Goal: Task Accomplishment & Management: Complete application form

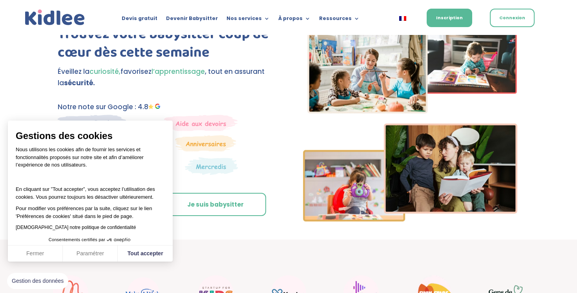
scroll to position [48, 0]
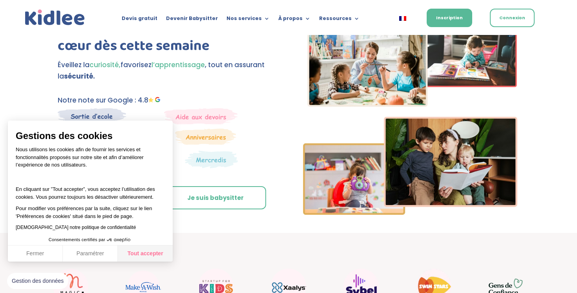
click at [139, 253] on button "Tout accepter" at bounding box center [145, 253] width 55 height 16
checkbox input "true"
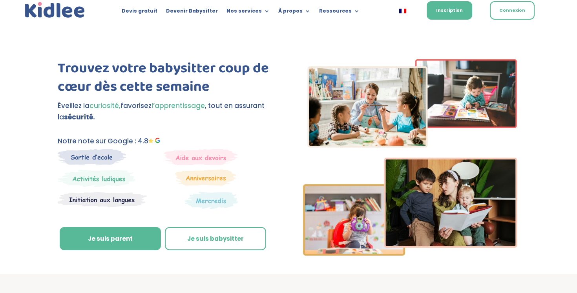
scroll to position [0, 0]
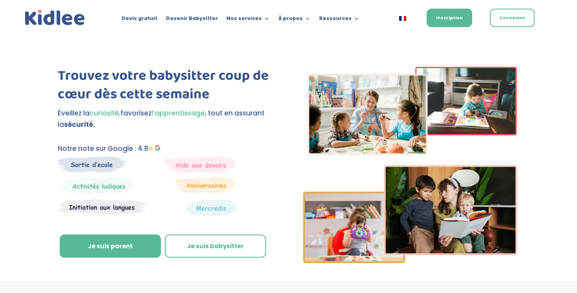
click at [236, 209] on img at bounding box center [211, 208] width 53 height 18
click at [155, 19] on link "Devis gratuit" at bounding box center [140, 20] width 36 height 9
